Goal: Communication & Community: Answer question/provide support

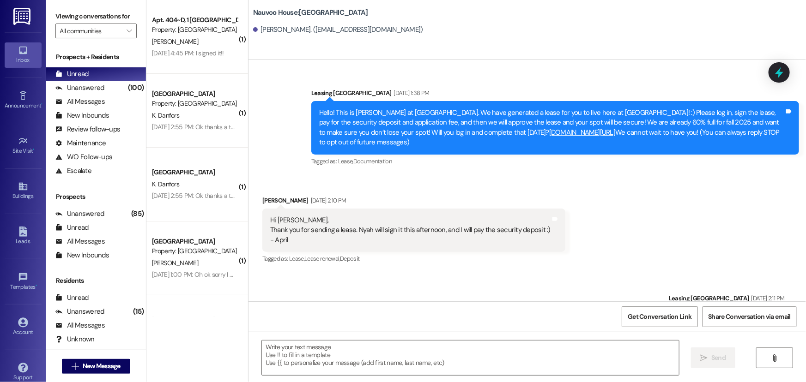
scroll to position [114, 0]
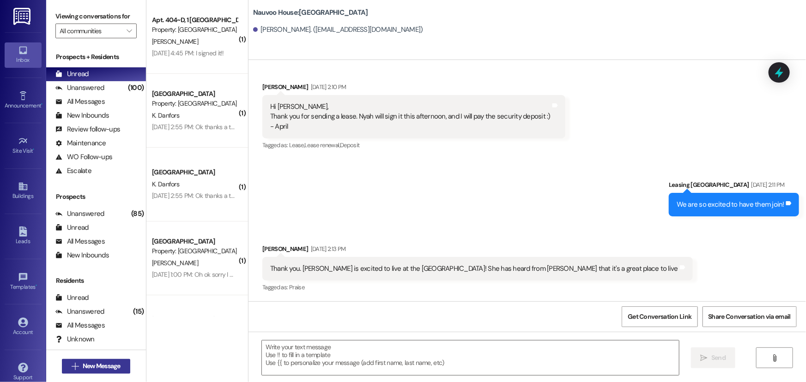
click at [93, 365] on span "New Message" at bounding box center [102, 367] width 38 height 10
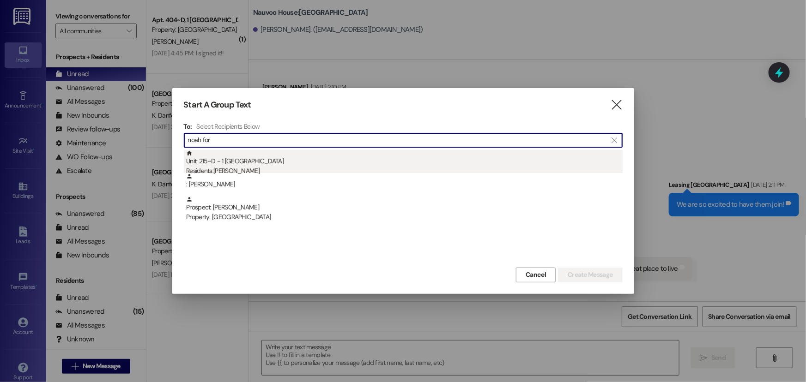
type input "noah for"
click at [250, 167] on div "Residents: [PERSON_NAME]" at bounding box center [404, 171] width 436 height 10
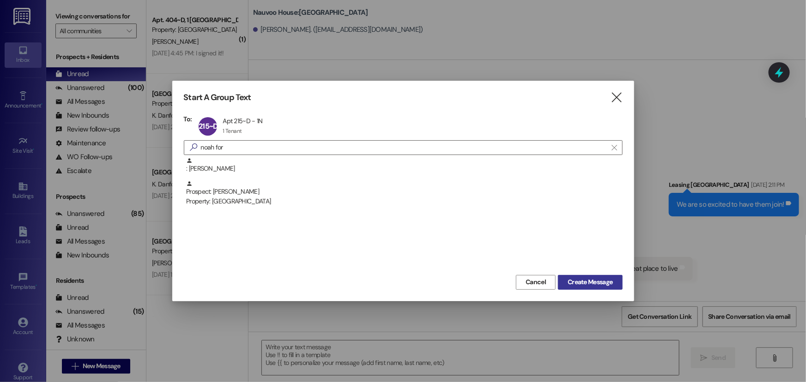
click at [596, 287] on span "Create Message" at bounding box center [589, 282] width 45 height 10
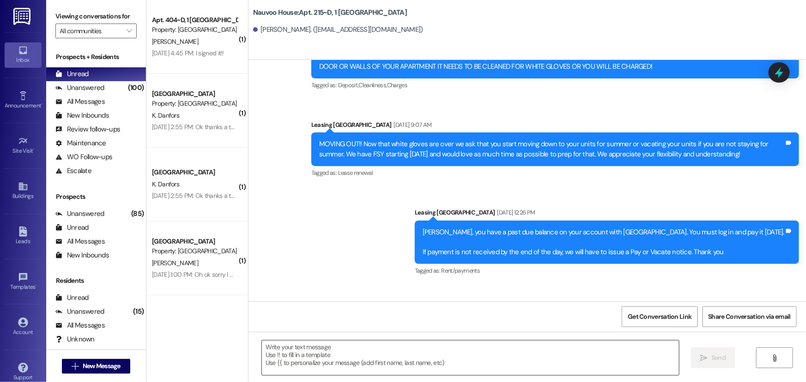
click at [348, 354] on textarea at bounding box center [470, 358] width 417 height 35
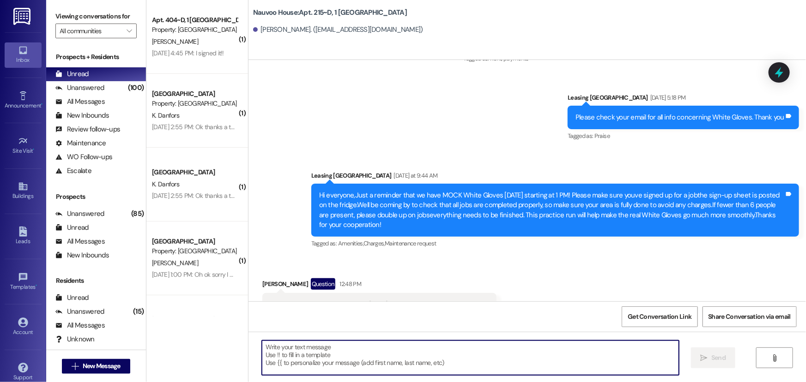
scroll to position [4590, 0]
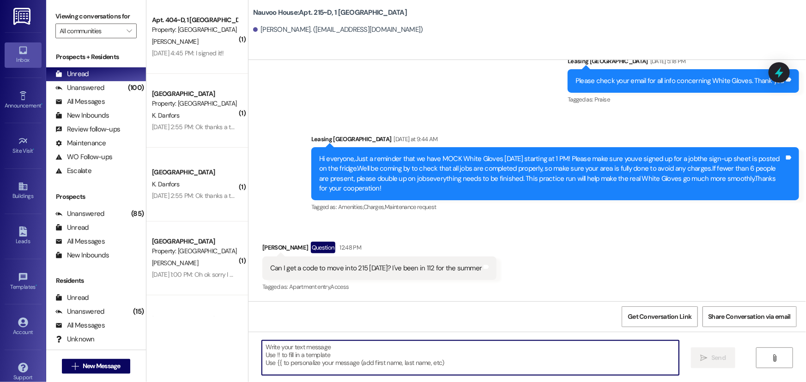
click at [312, 350] on textarea at bounding box center [470, 358] width 417 height 35
type textarea "5647"
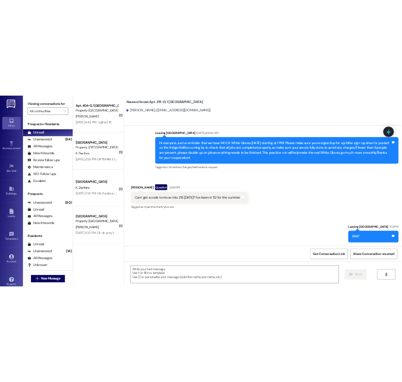
scroll to position [6316, 0]
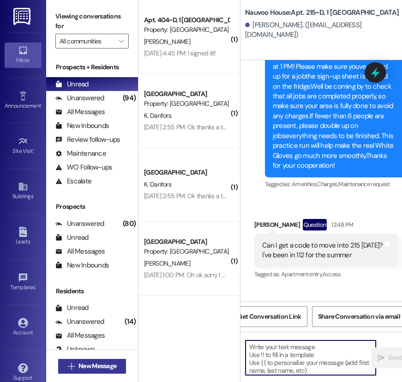
drag, startPoint x: 289, startPoint y: 365, endPoint x: 123, endPoint y: 363, distance: 165.3
click at [123, 363] on button " New Message" at bounding box center [92, 366] width 68 height 15
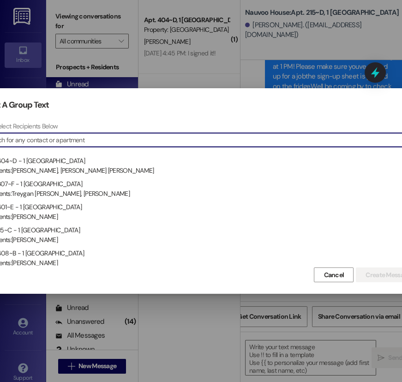
click at [112, 143] on input at bounding box center [203, 139] width 434 height 13
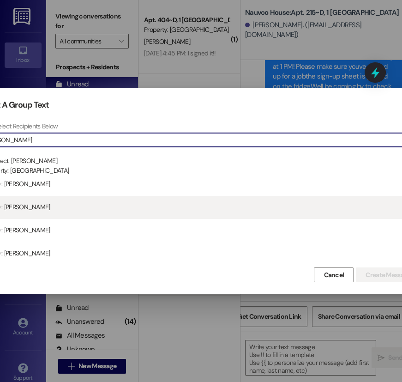
type input "[PERSON_NAME]"
click at [18, 211] on div "(Past) : [PERSON_NAME]" at bounding box center [202, 204] width 436 height 16
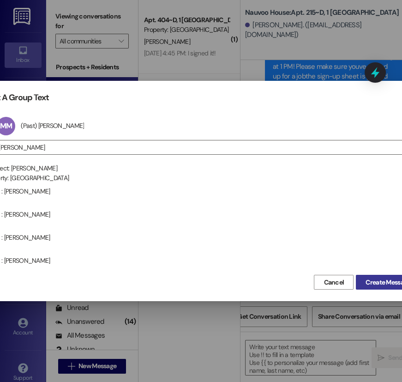
click at [385, 287] on button "Create Message" at bounding box center [388, 282] width 64 height 15
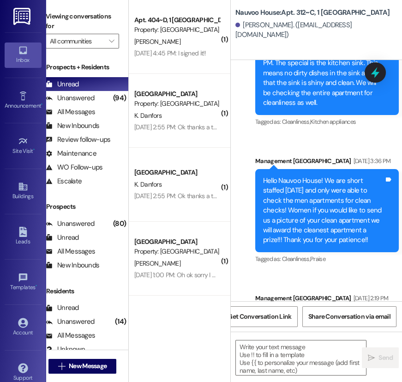
scroll to position [4302, 0]
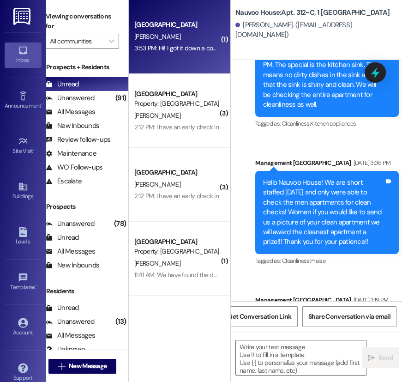
click at [149, 52] on div "3:53 PM: Hi! I got it down a couple days ago so I just wanted to check in. 3:53…" at bounding box center [176, 48] width 87 height 12
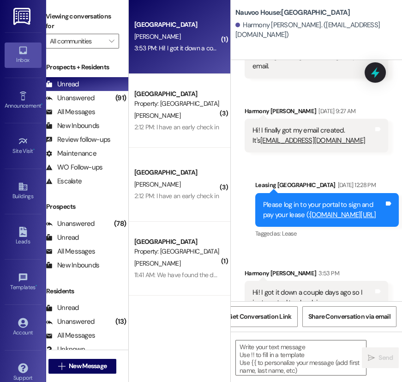
scroll to position [778, 0]
